Goal: Transaction & Acquisition: Purchase product/service

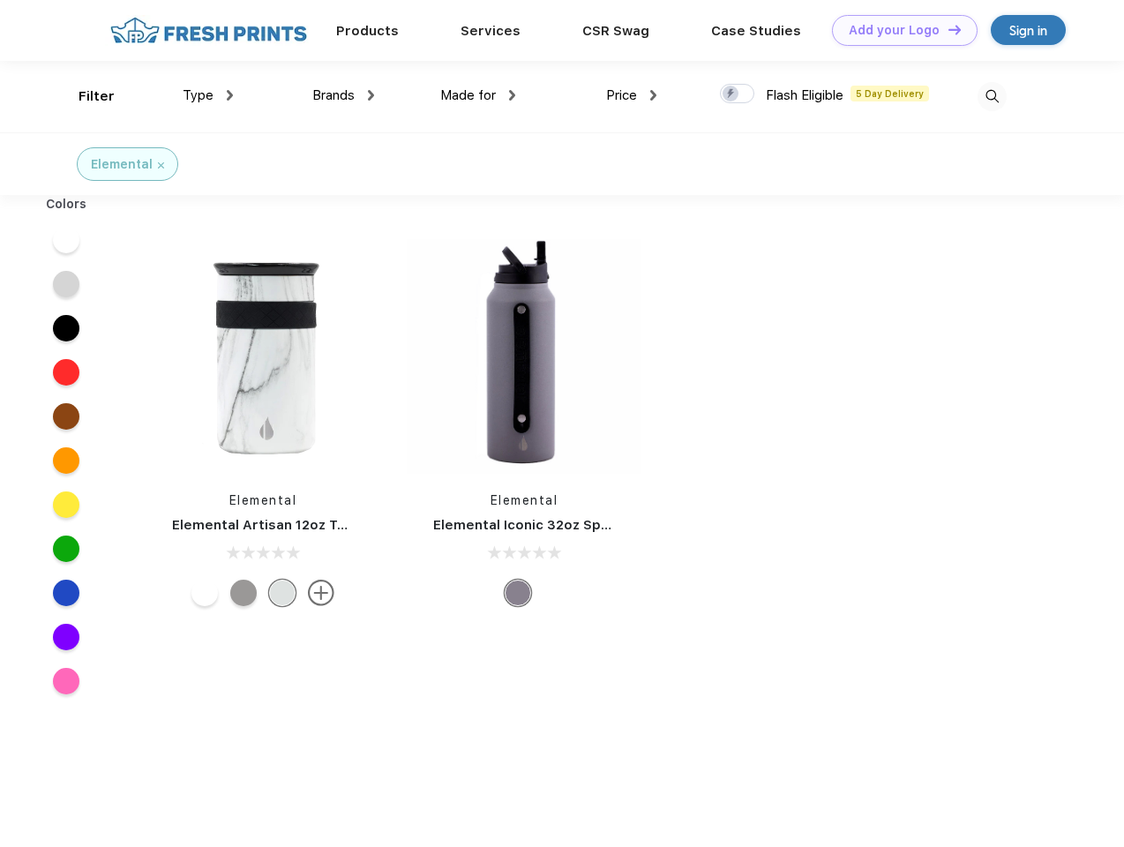
click at [898, 30] on link "Add your Logo Design Tool" at bounding box center [905, 30] width 146 height 31
click at [0, 0] on div "Design Tool" at bounding box center [0, 0] width 0 height 0
click at [947, 29] on link "Add your Logo Design Tool" at bounding box center [905, 30] width 146 height 31
click at [85, 96] on div "Filter" at bounding box center [97, 96] width 36 height 20
click at [208, 95] on span "Type" at bounding box center [198, 95] width 31 height 16
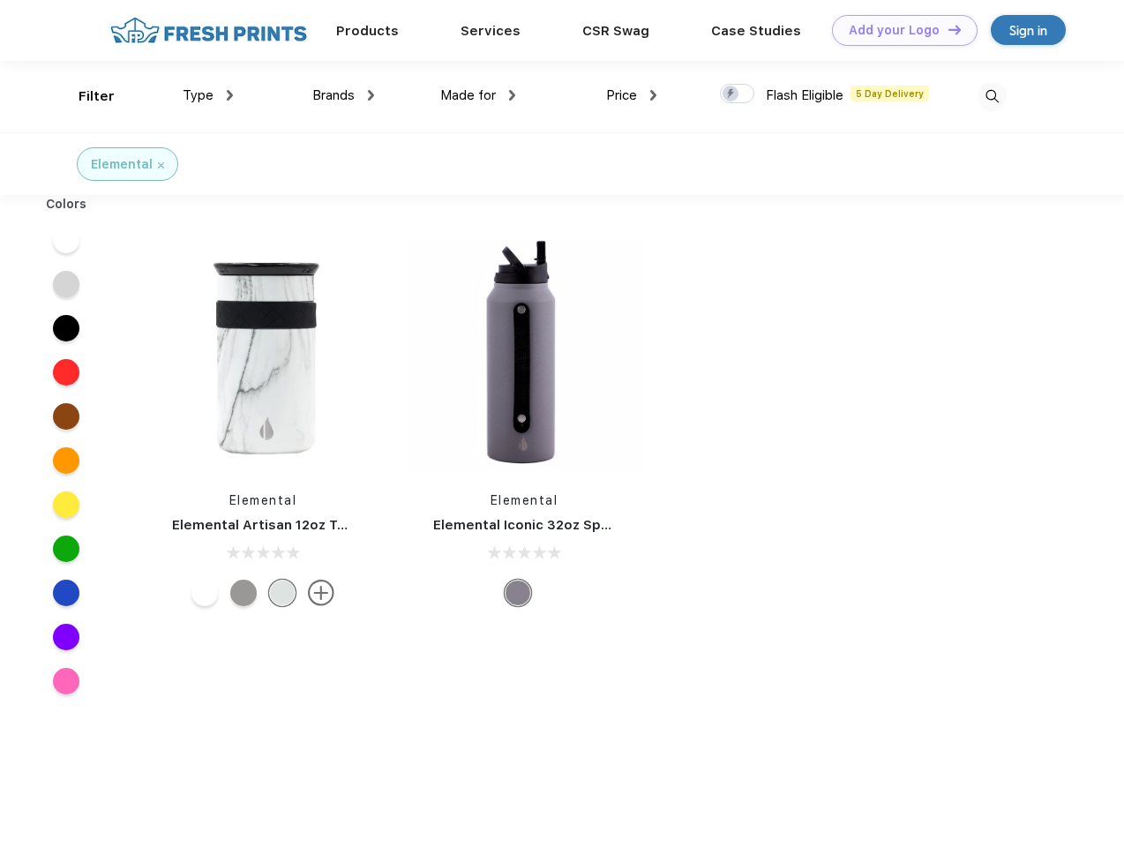
click at [343, 95] on span "Brands" at bounding box center [333, 95] width 42 height 16
click at [478, 95] on span "Made for" at bounding box center [468, 95] width 56 height 16
click at [632, 95] on span "Price" at bounding box center [621, 95] width 31 height 16
click at [738, 94] on div at bounding box center [737, 93] width 34 height 19
click at [731, 94] on input "checkbox" at bounding box center [725, 88] width 11 height 11
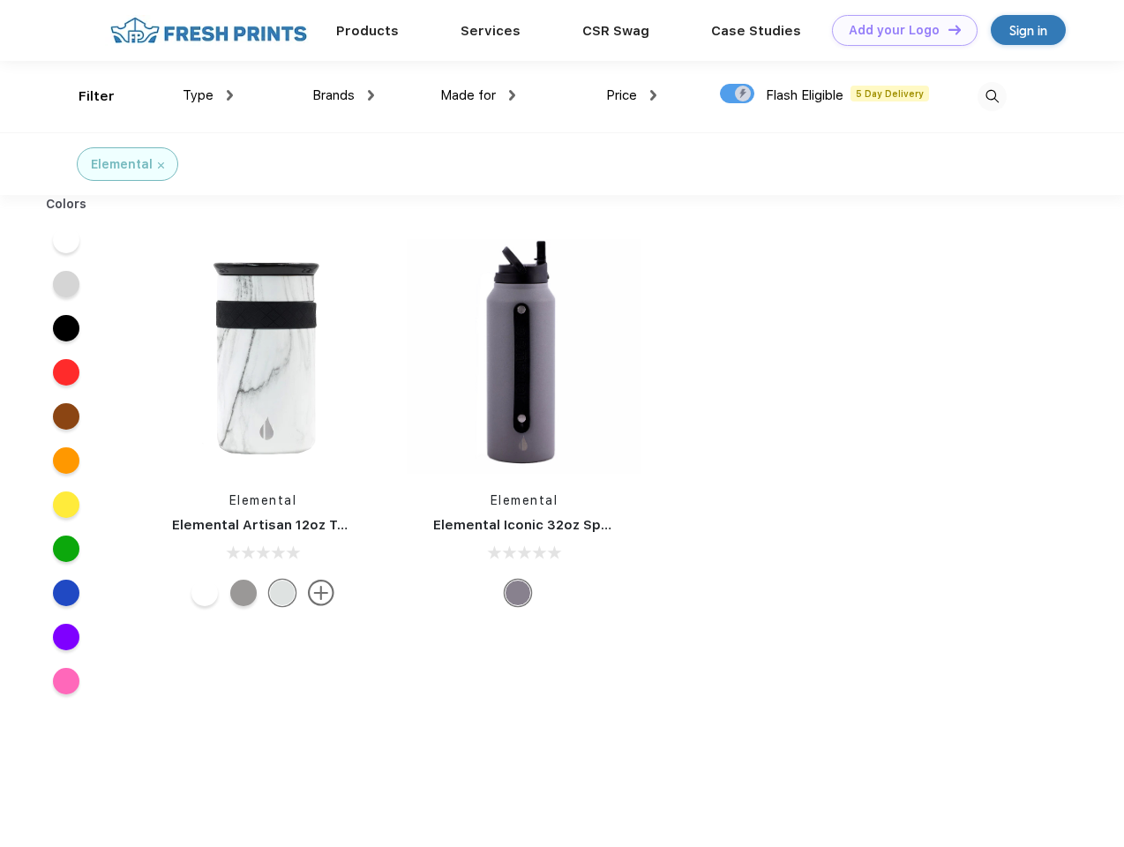
click at [992, 96] on img at bounding box center [991, 96] width 29 height 29
